Goal: Task Accomplishment & Management: Use online tool/utility

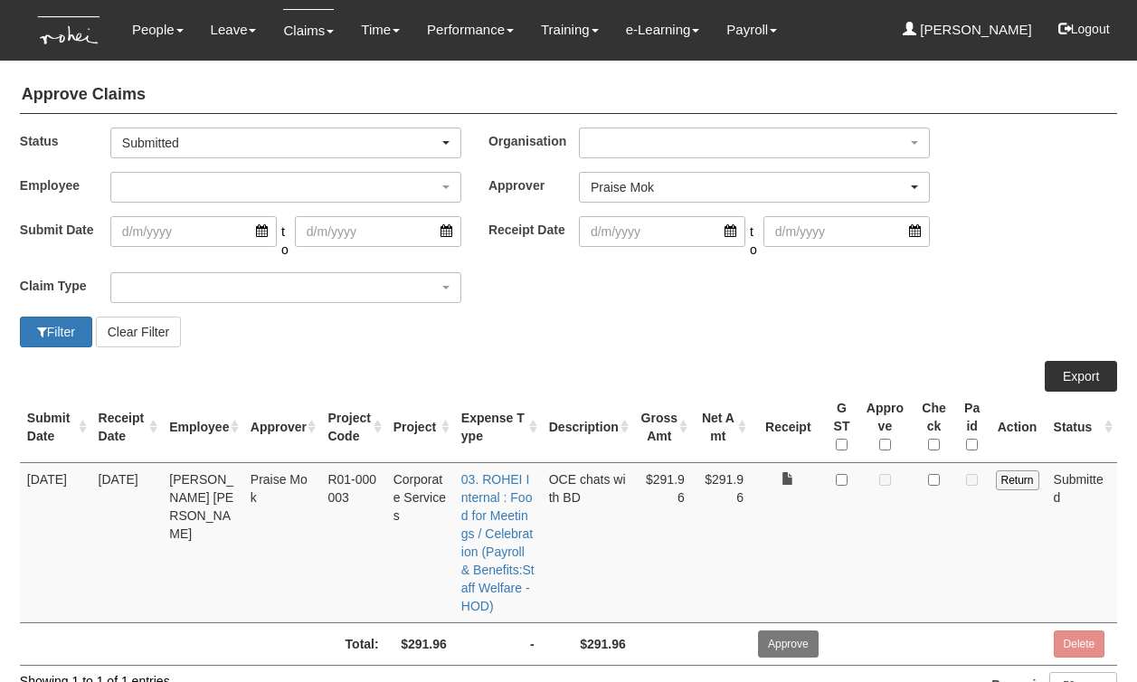
select select "a239810e-5a69-47ba-9b5d-970cc174a94c"
select select "50"
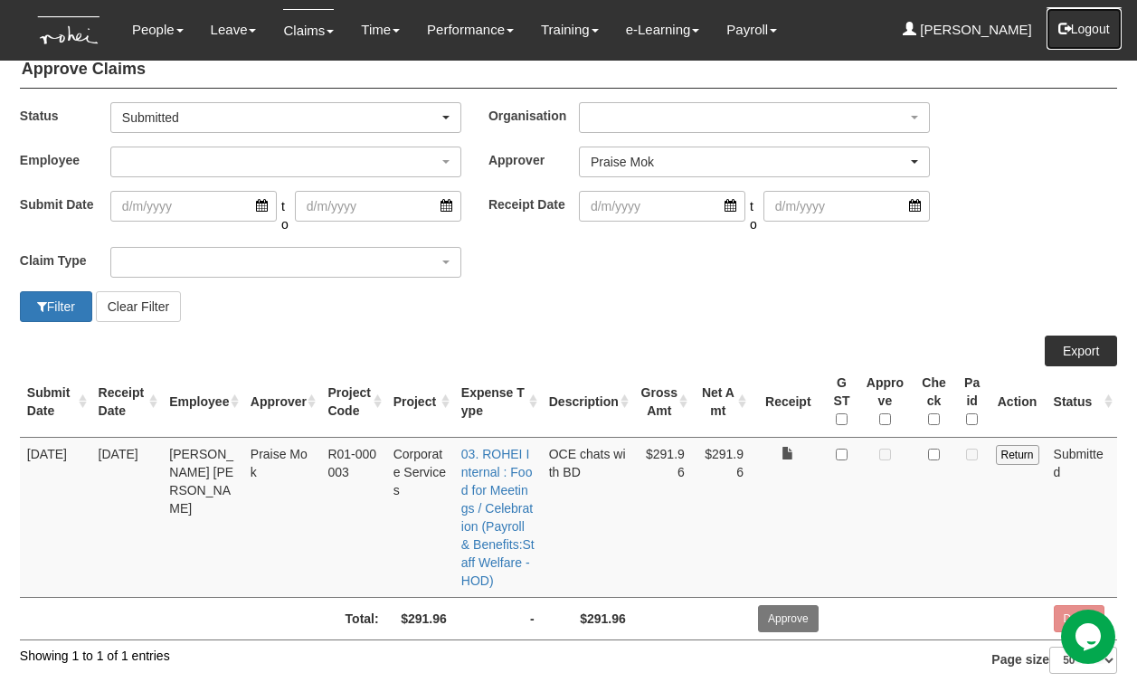
click at [1094, 31] on button "Logout" at bounding box center [1083, 28] width 77 height 43
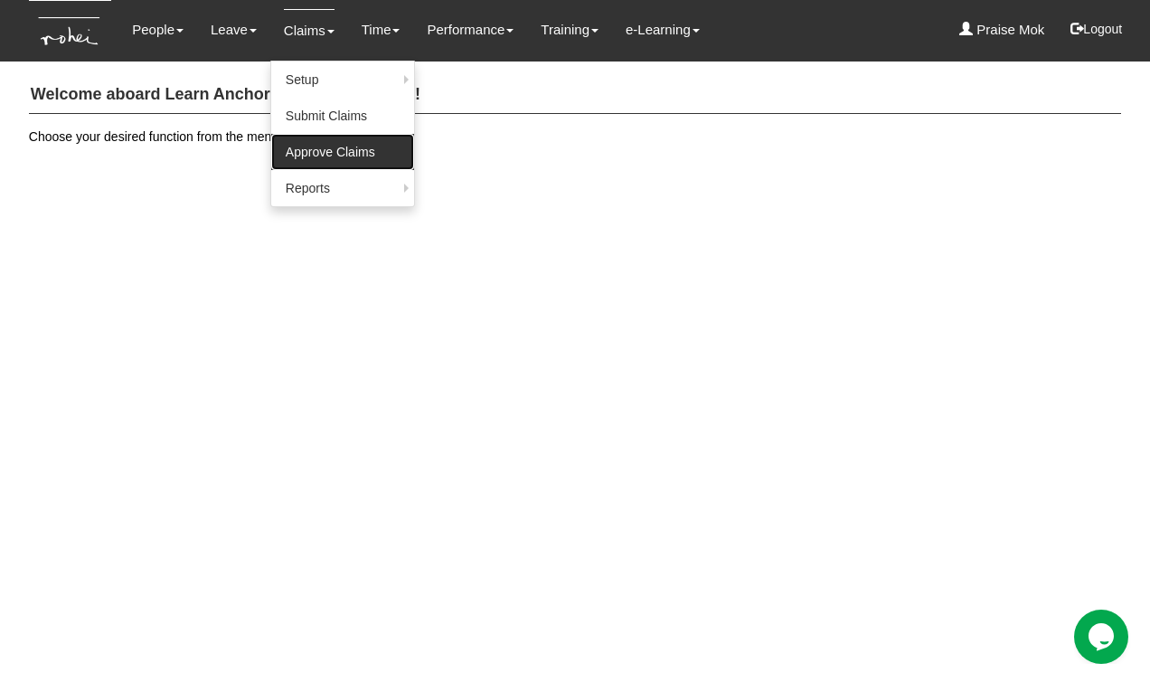
click at [319, 146] on link "Approve Claims" at bounding box center [342, 152] width 143 height 36
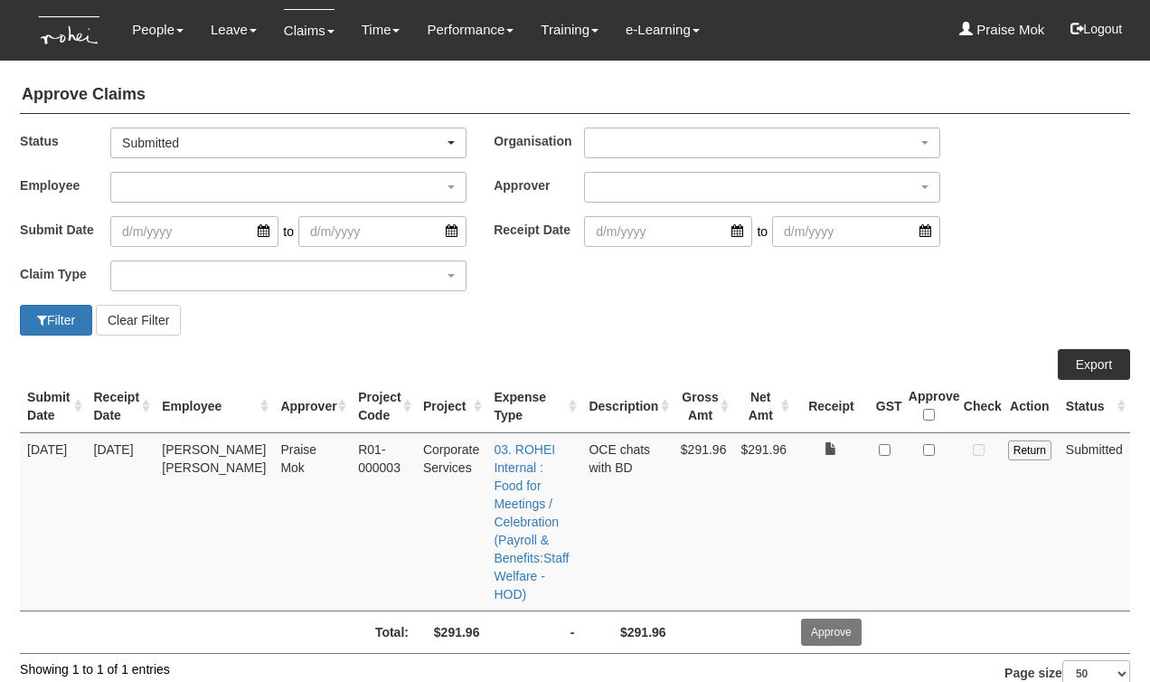
select select "50"
click at [928, 448] on input "checkbox" at bounding box center [929, 450] width 12 height 12
checkbox input "true"
click at [965, 502] on td at bounding box center [979, 521] width 44 height 178
click at [840, 618] on input "Approve" at bounding box center [831, 631] width 61 height 27
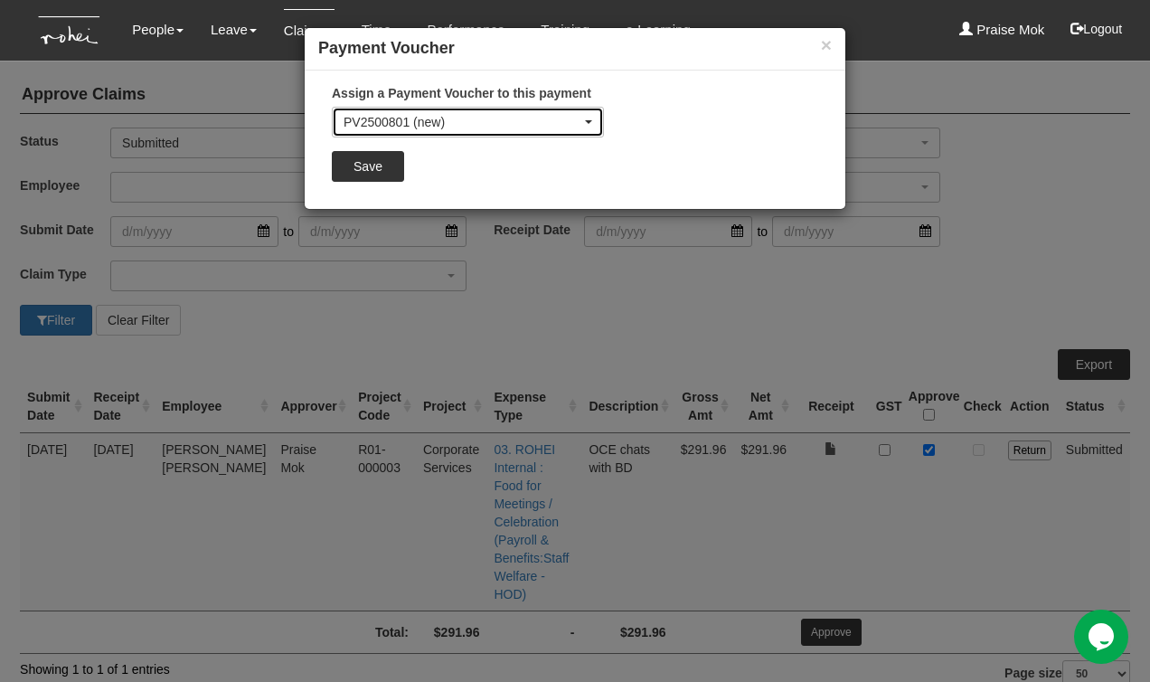
click at [481, 114] on div "PV2500801 (new)" at bounding box center [463, 122] width 238 height 18
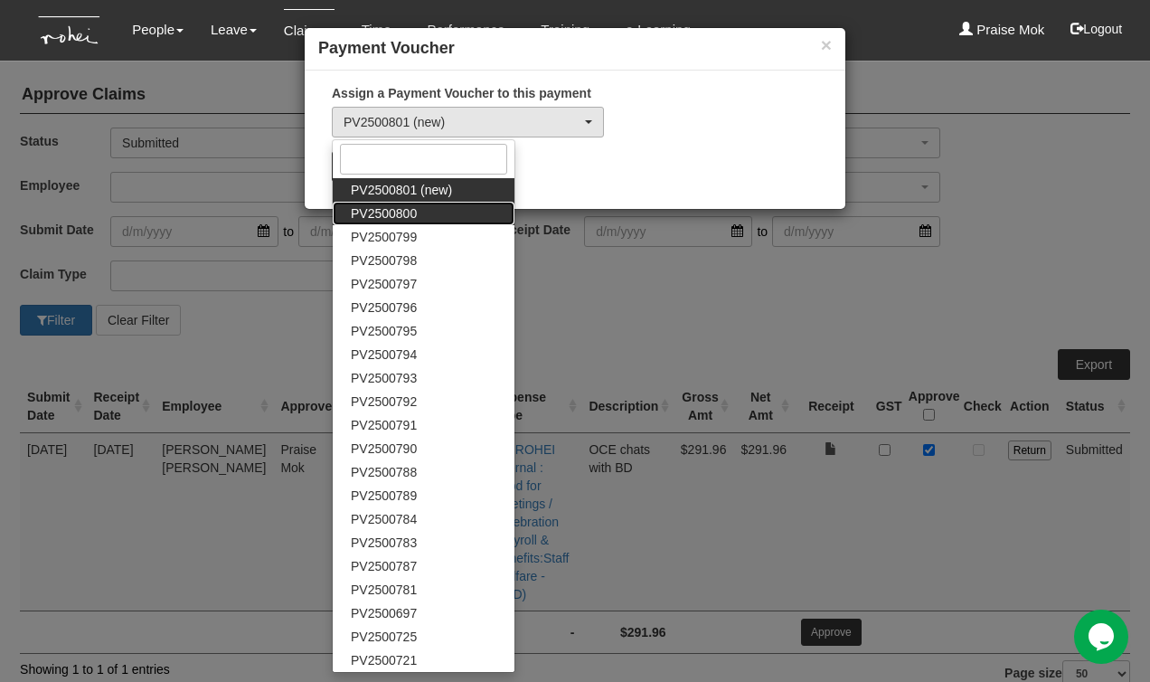
click at [389, 219] on span "PV2500800" at bounding box center [384, 213] width 66 height 18
select select "PV2500800"
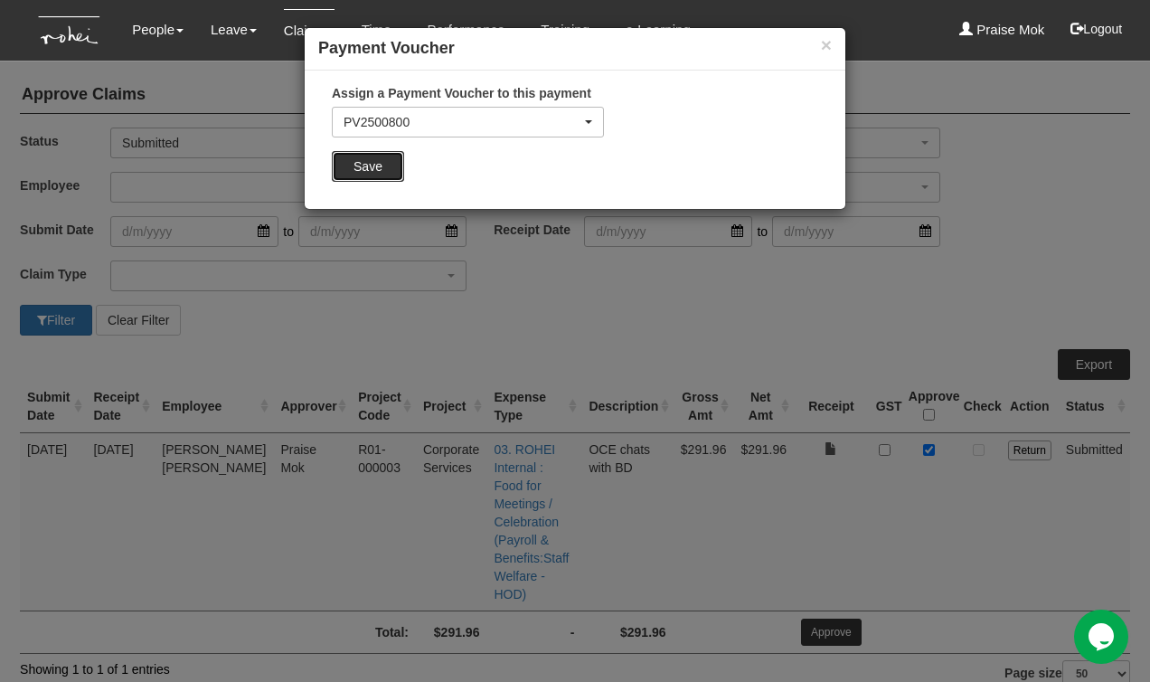
click at [382, 165] on input "Save" at bounding box center [368, 166] width 72 height 31
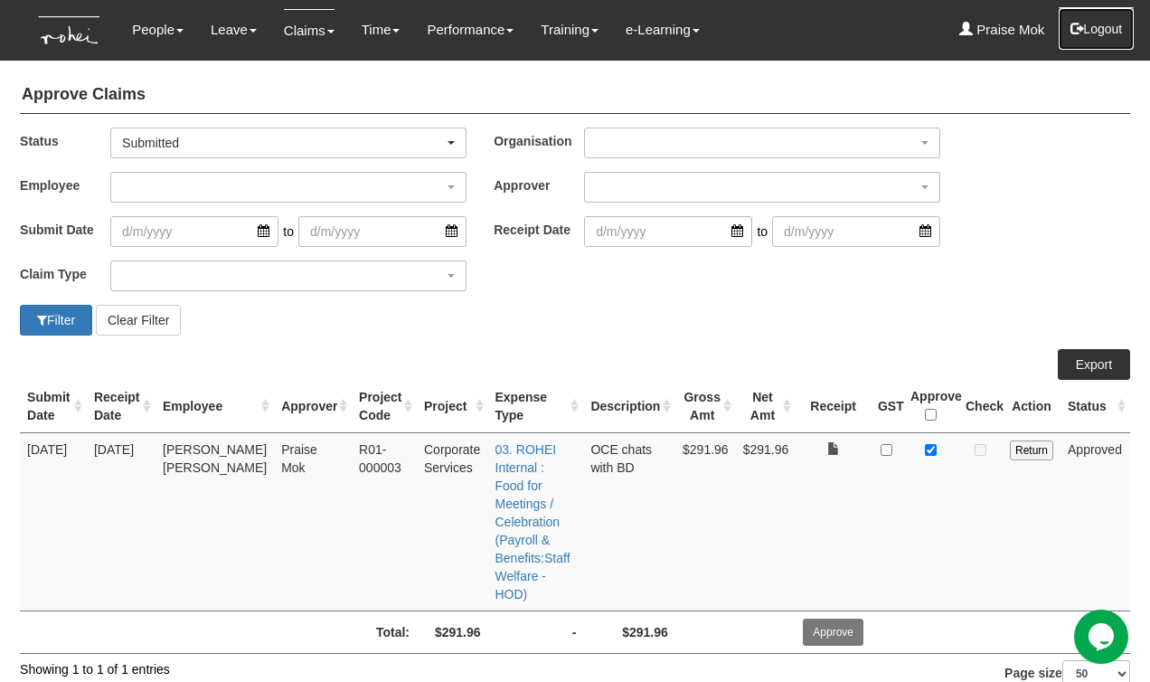
click at [1088, 34] on button "Logout" at bounding box center [1096, 28] width 77 height 43
